Goal: Task Accomplishment & Management: Manage account settings

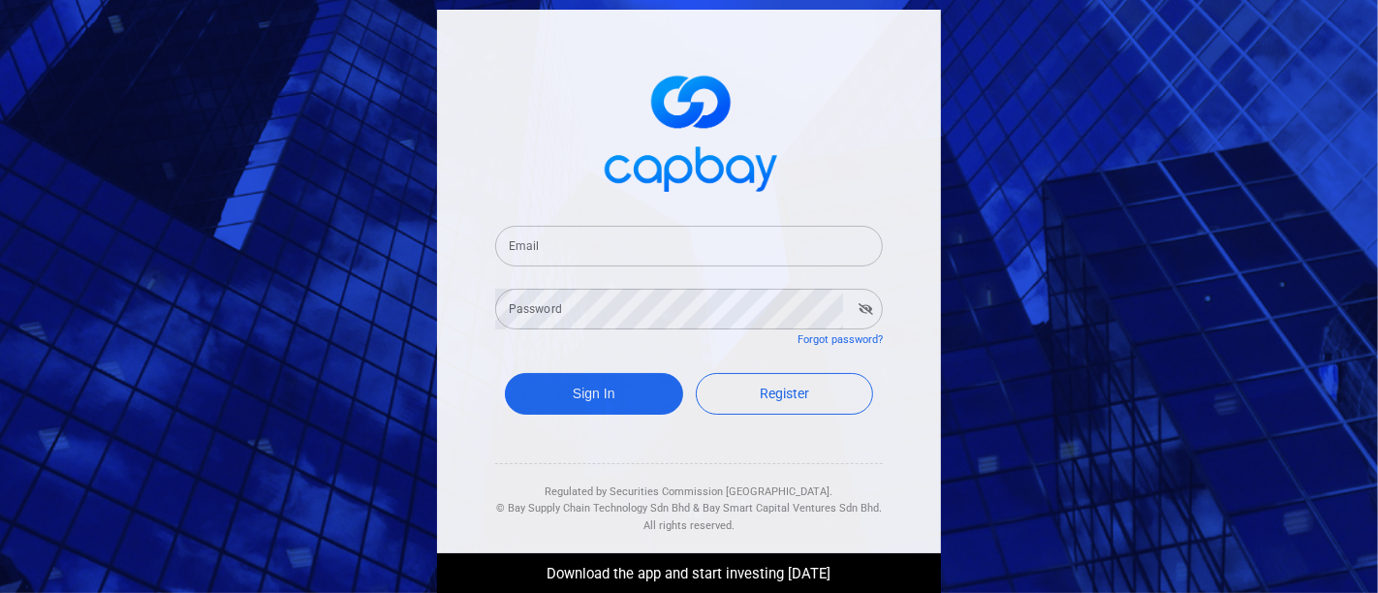
click at [625, 238] on input "Email" at bounding box center [689, 246] width 388 height 41
type input "[EMAIL_ADDRESS][DOMAIN_NAME]"
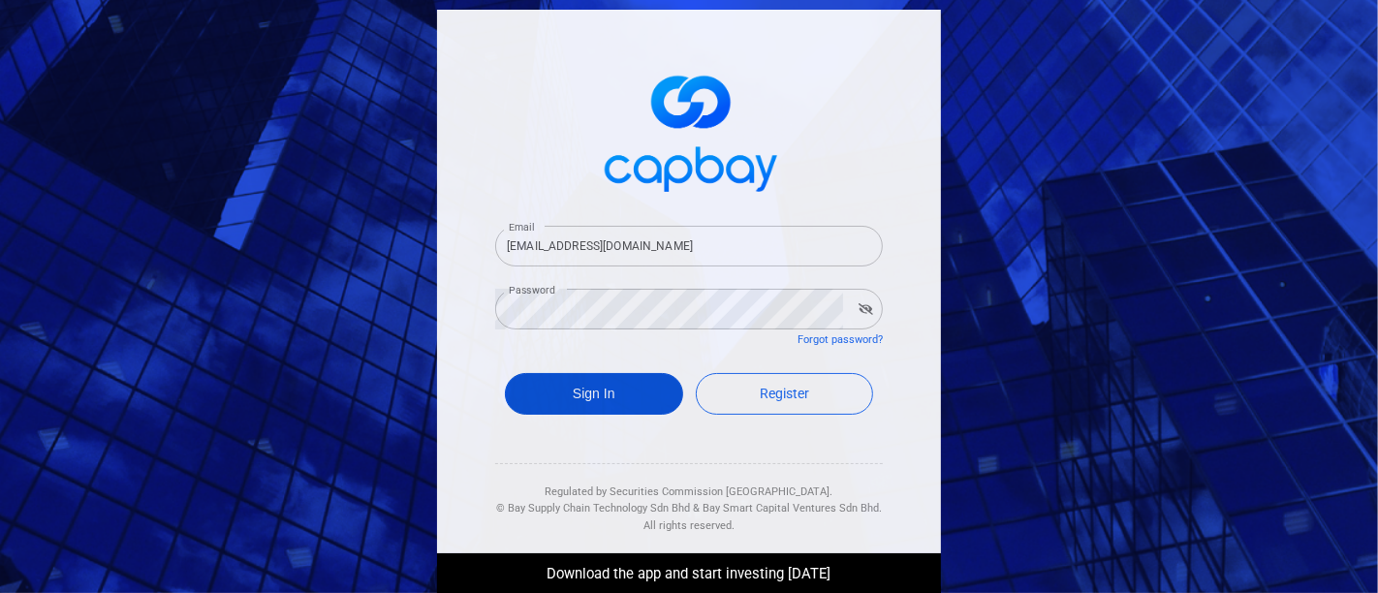
click at [598, 399] on button "Sign In" at bounding box center [594, 394] width 178 height 42
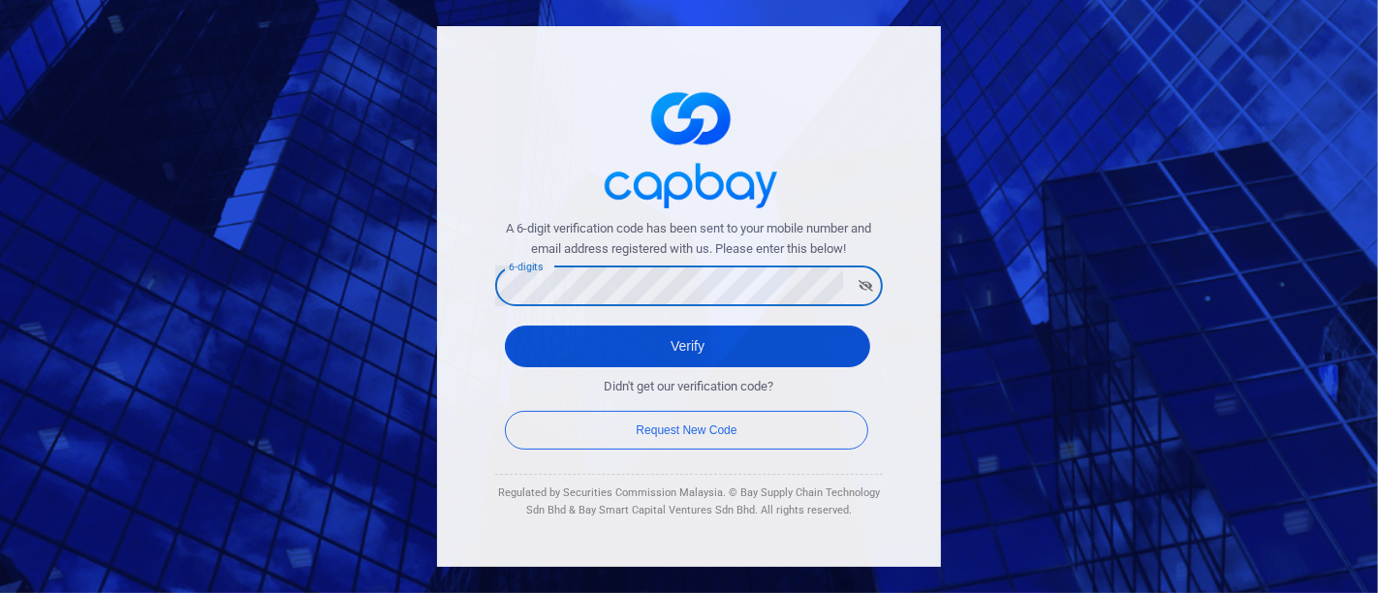
click at [667, 353] on button "Verify" at bounding box center [687, 347] width 365 height 42
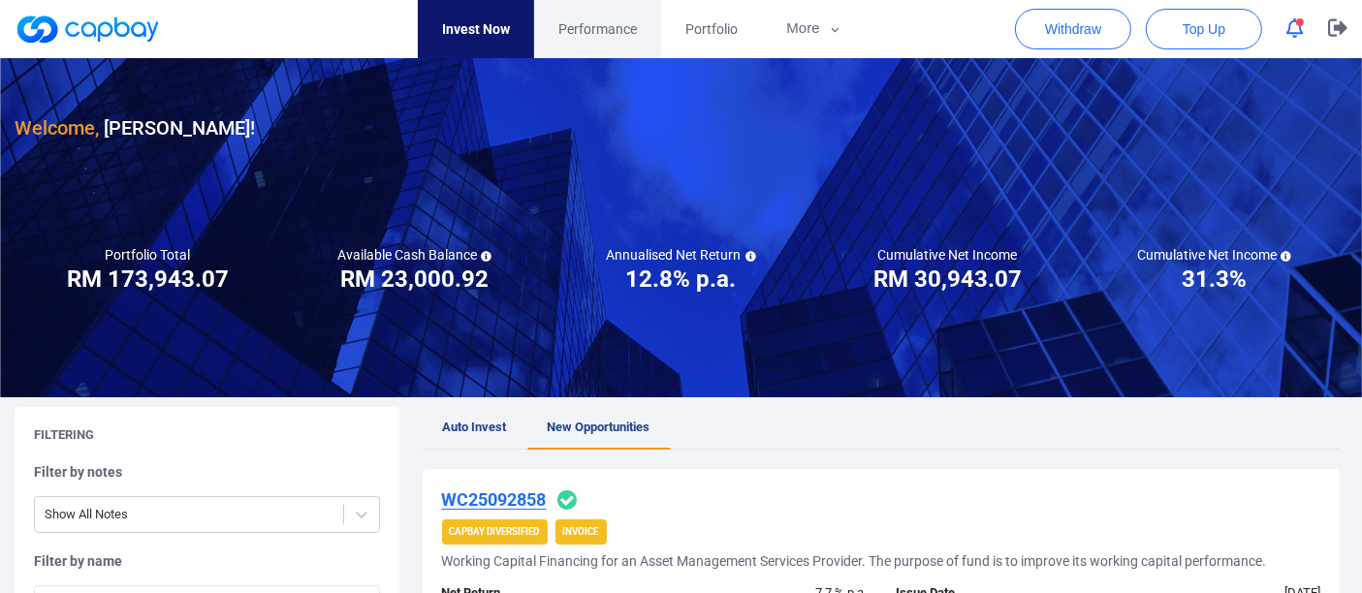
click at [607, 29] on span "Performance" at bounding box center [597, 28] width 78 height 21
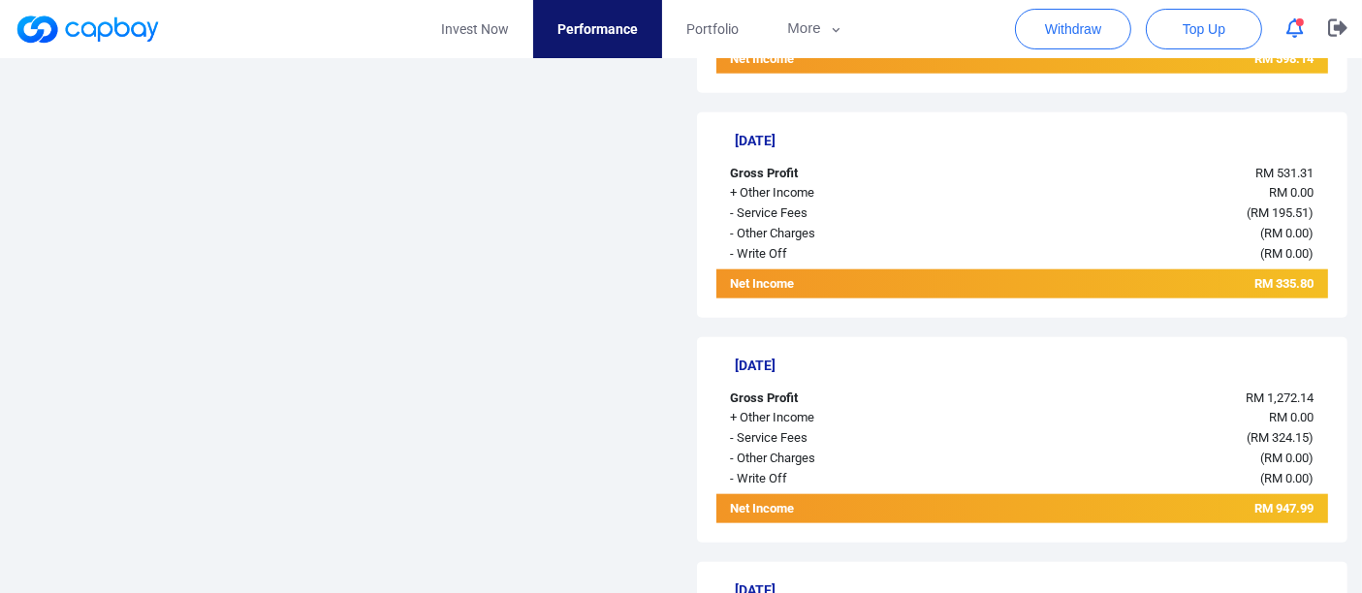
scroll to position [2049, 0]
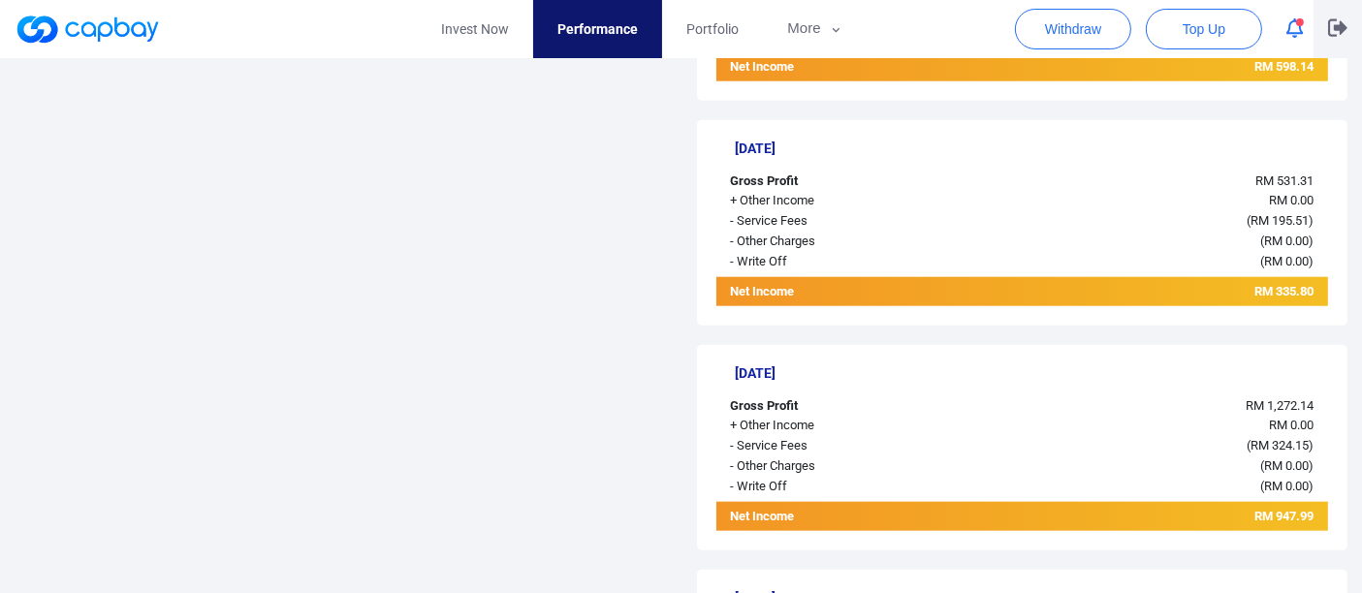
click at [1343, 22] on icon "button" at bounding box center [1337, 27] width 19 height 18
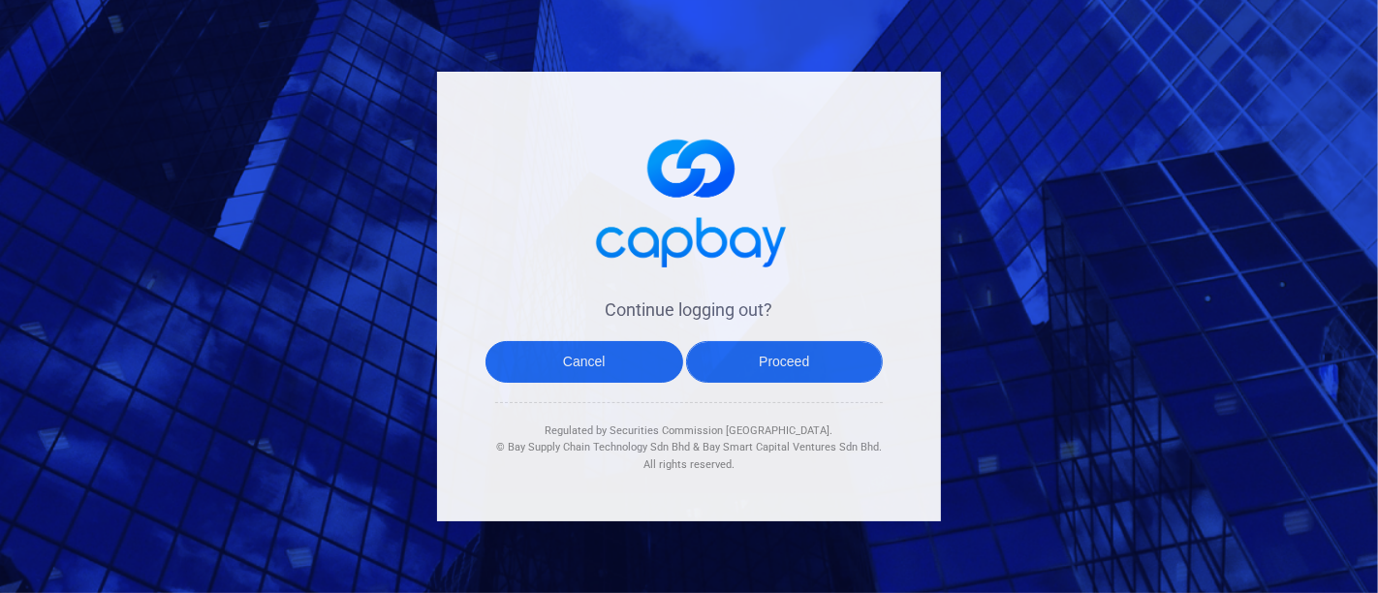
click at [787, 363] on button "Proceed" at bounding box center [785, 362] width 198 height 42
